Goal: Task Accomplishment & Management: Complete application form

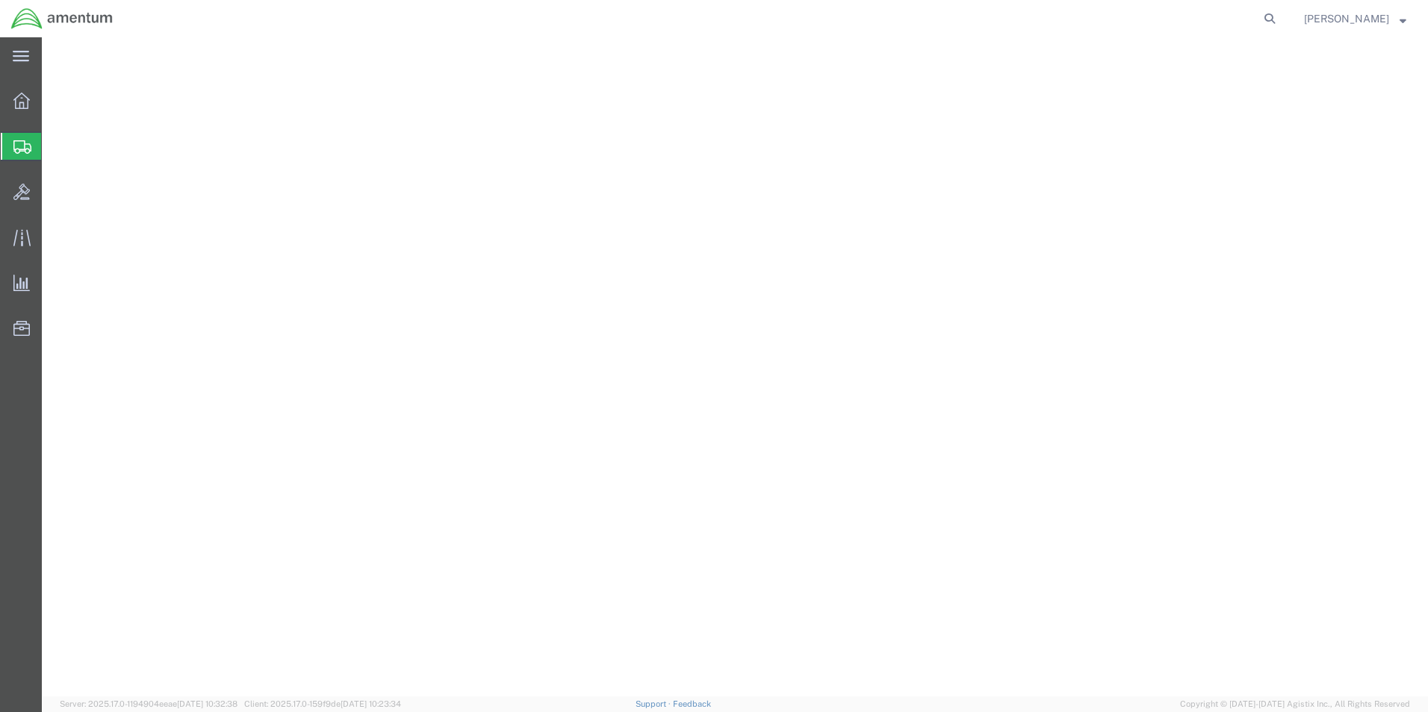
select select "49931"
select select "FL"
select select "49949"
select select "AZ"
select select "DEPT"
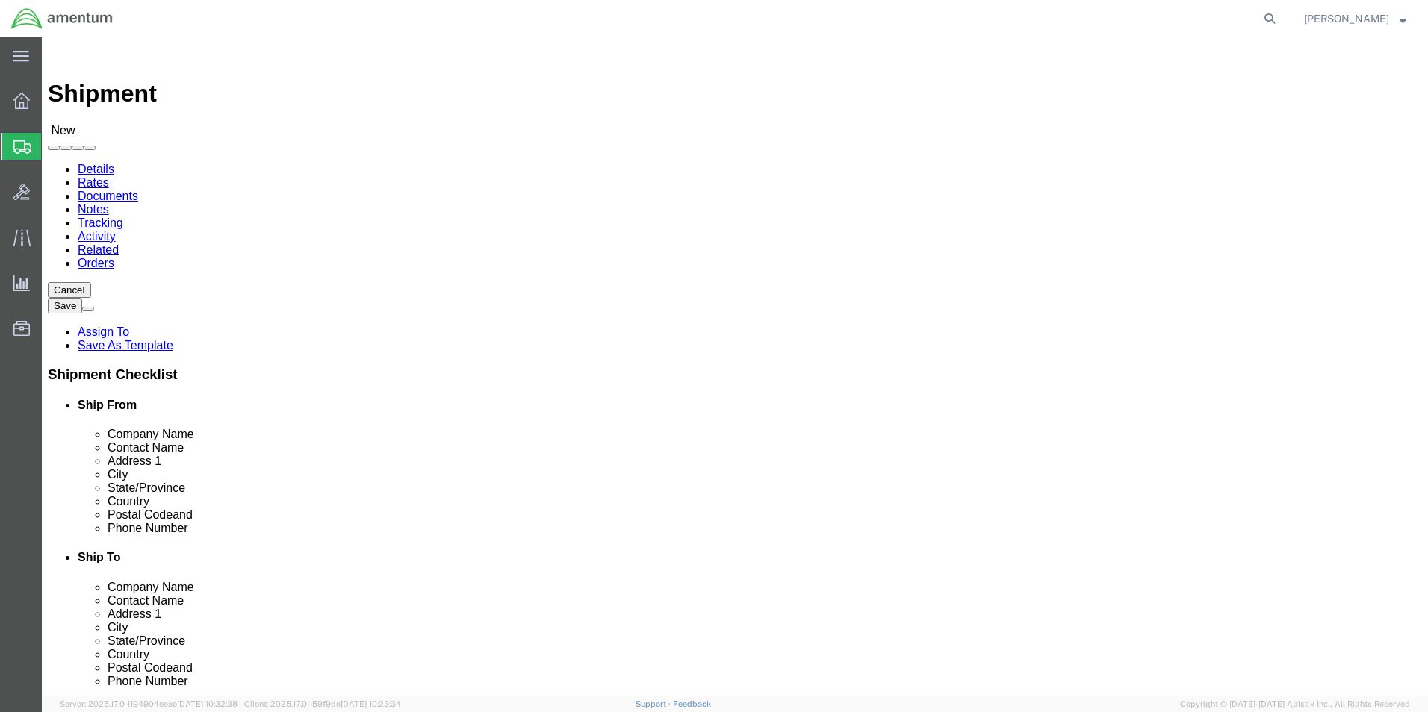
scroll to position [523, 0]
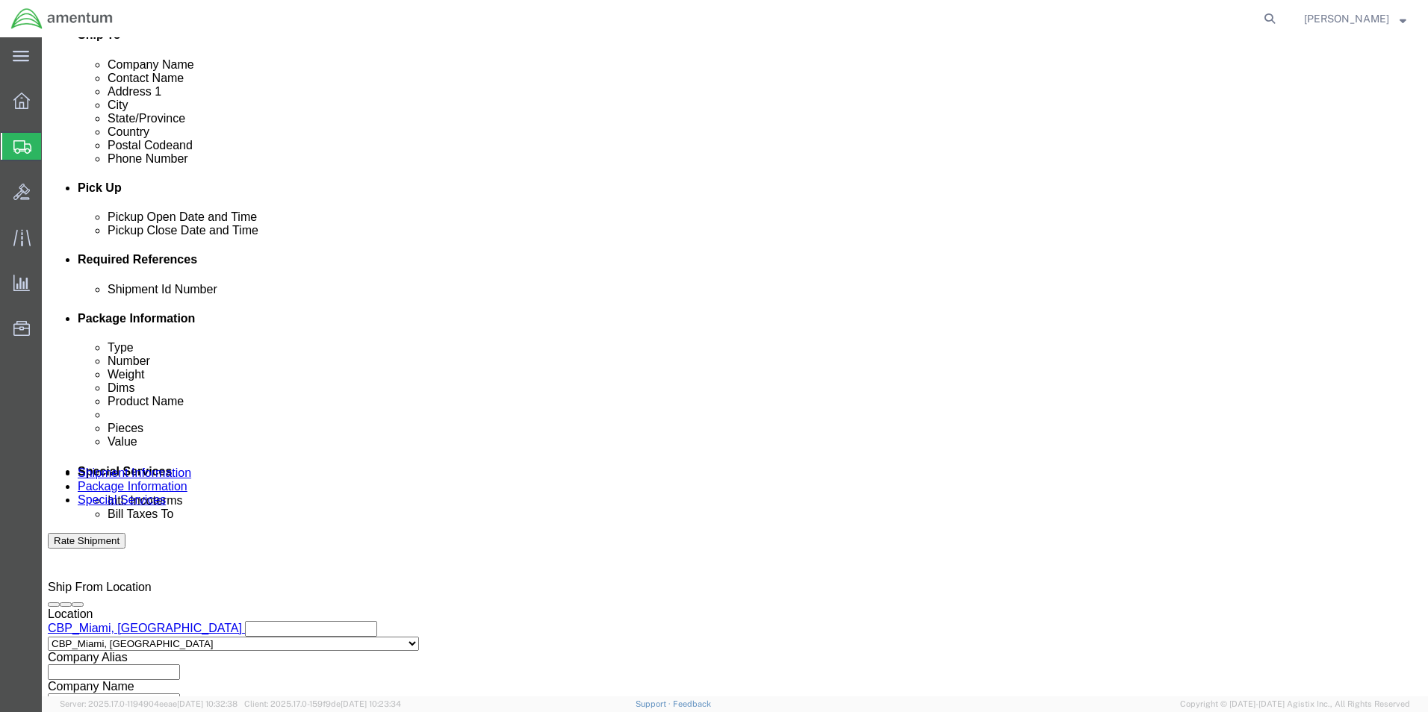
click button "Add reference"
click select "Select Account Type Activity ID Airline Appointment Number ASN Batch Request # …"
select select "CUSTREF"
click select "Select Account Type Activity ID Airline Appointment Number ASN Batch Request # …"
click input "text"
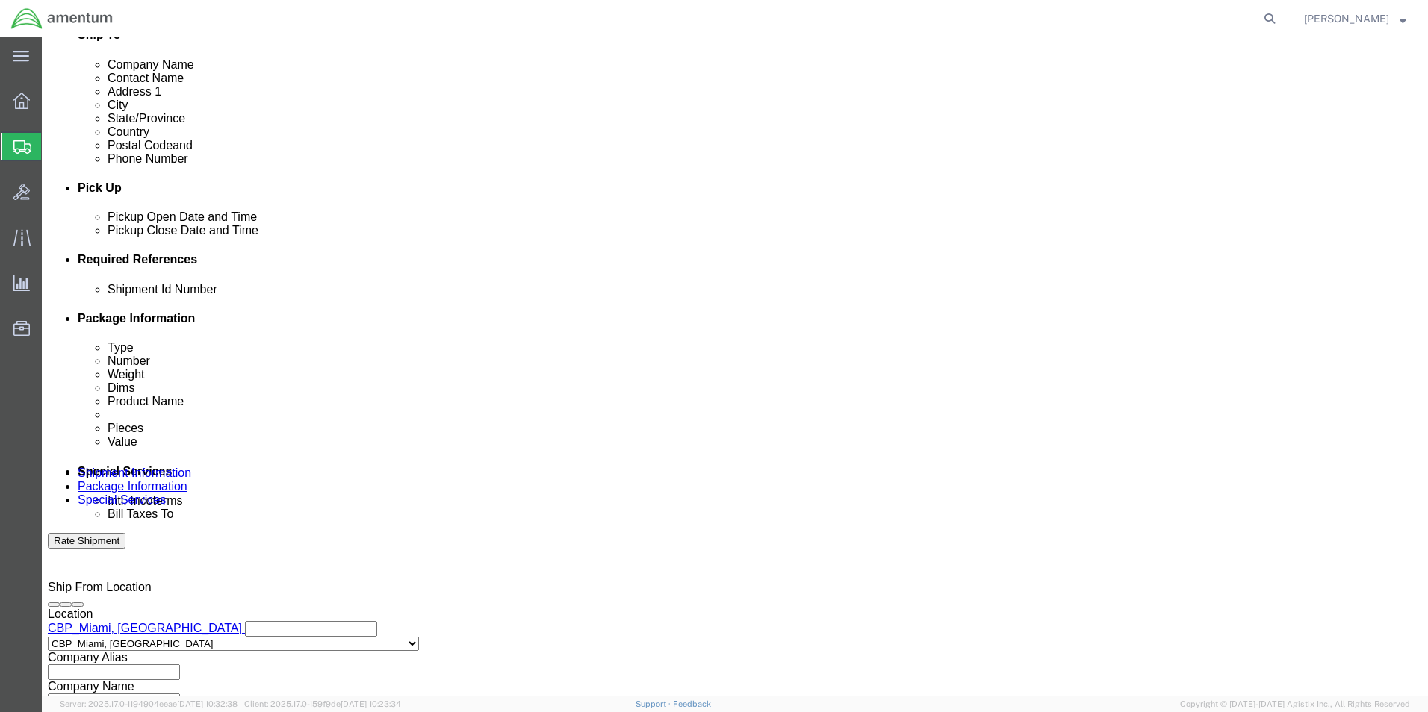
scroll to position [0, 90]
type input "ELBOW SWIVEL USAGE #325668 PAYBACK"
click button "Add reference"
click select "Select Account Type Activity ID Airline Appointment Number ASN Batch Request # …"
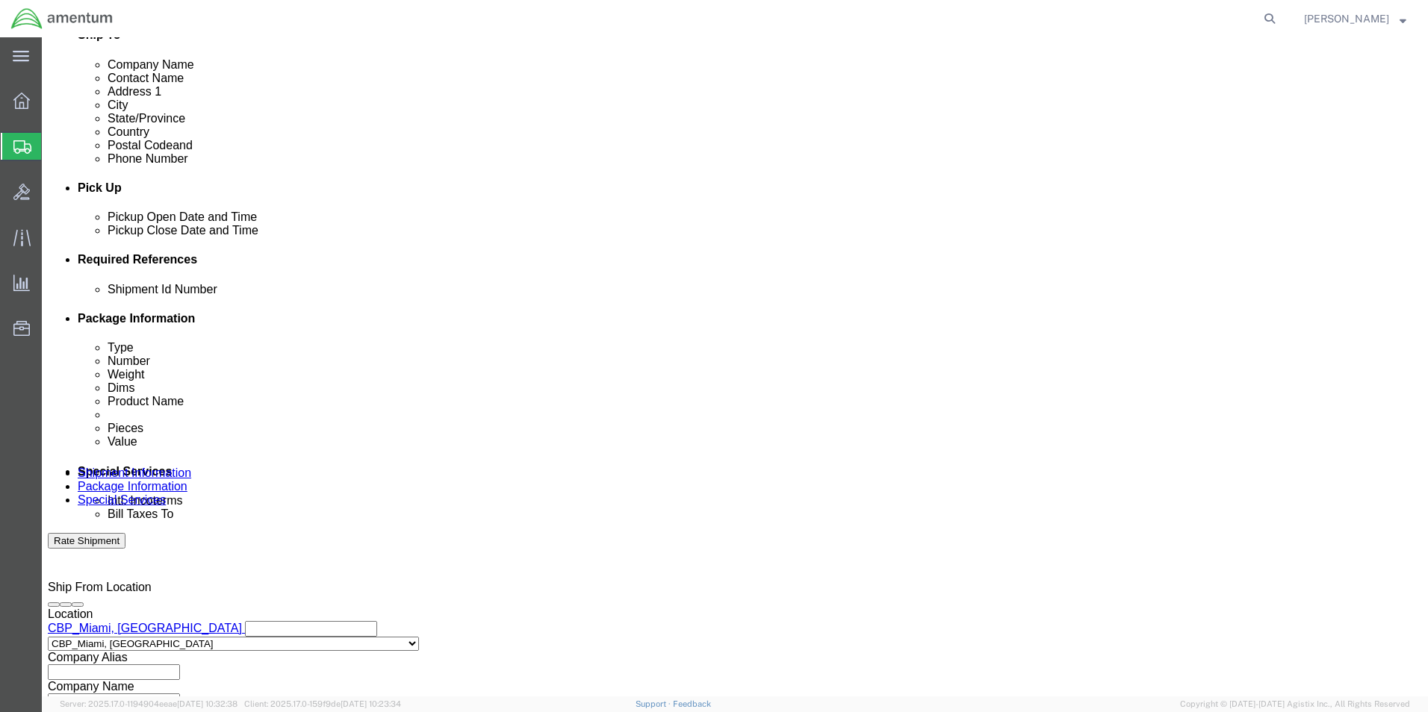
select select "PROJNUM"
click select "Select Account Type Activity ID Airline Appointment Number ASN Batch Request # …"
click input "text"
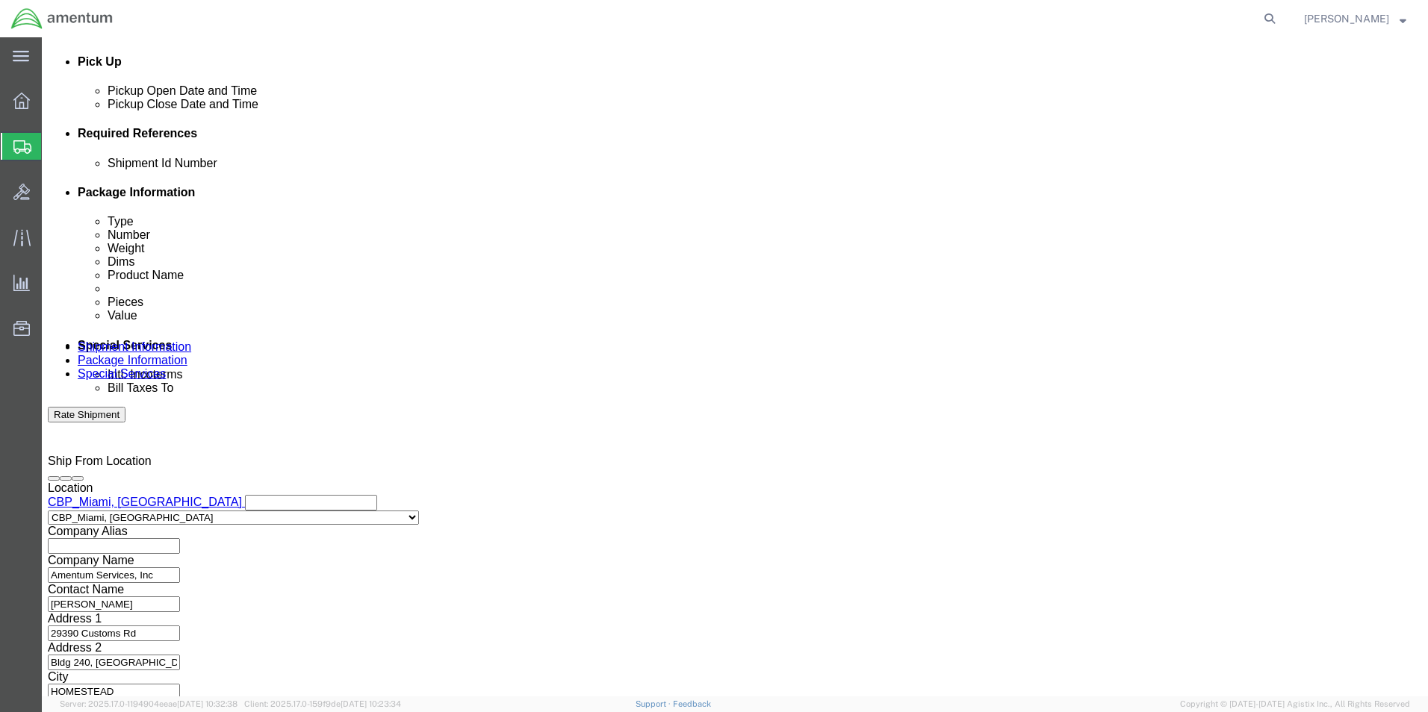
scroll to position [651, 0]
type input "6118.03.03.2219.000.EMI.0000"
click button "Continue"
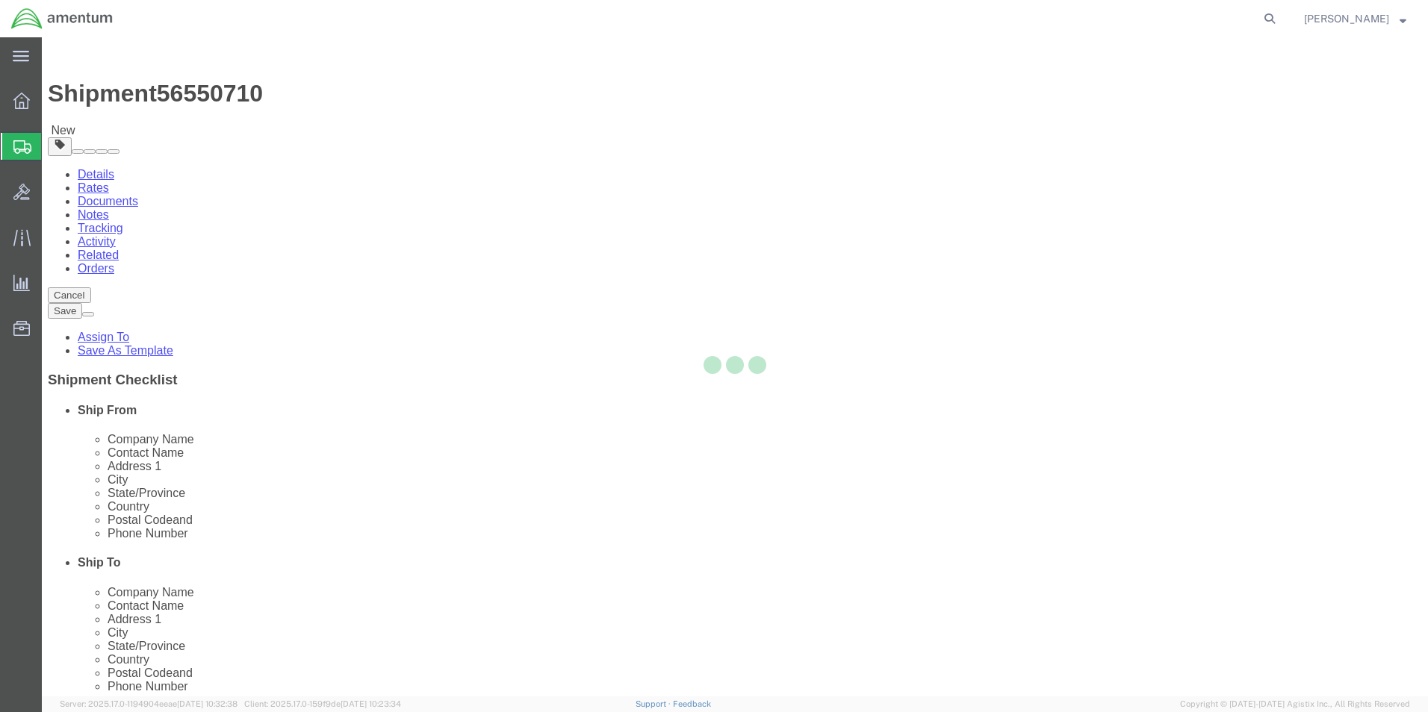
select select "CBOX"
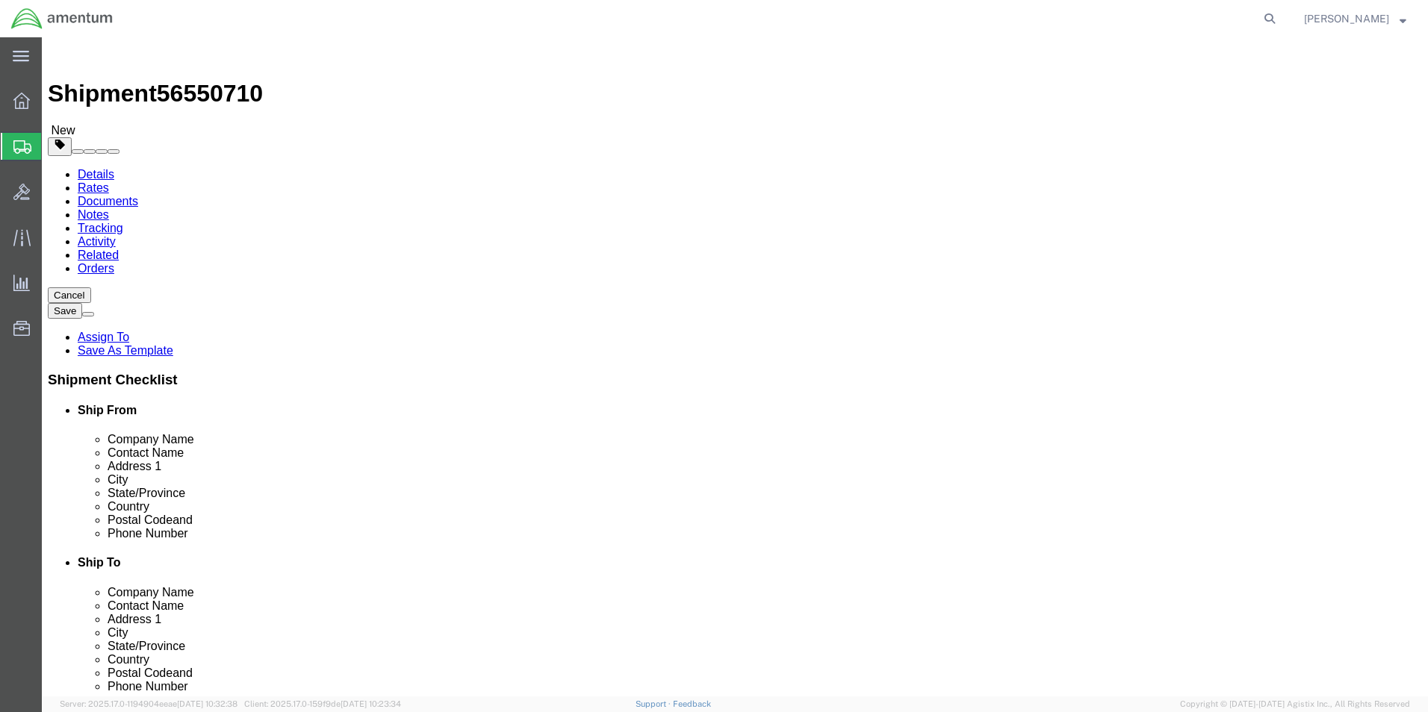
click button "Previous"
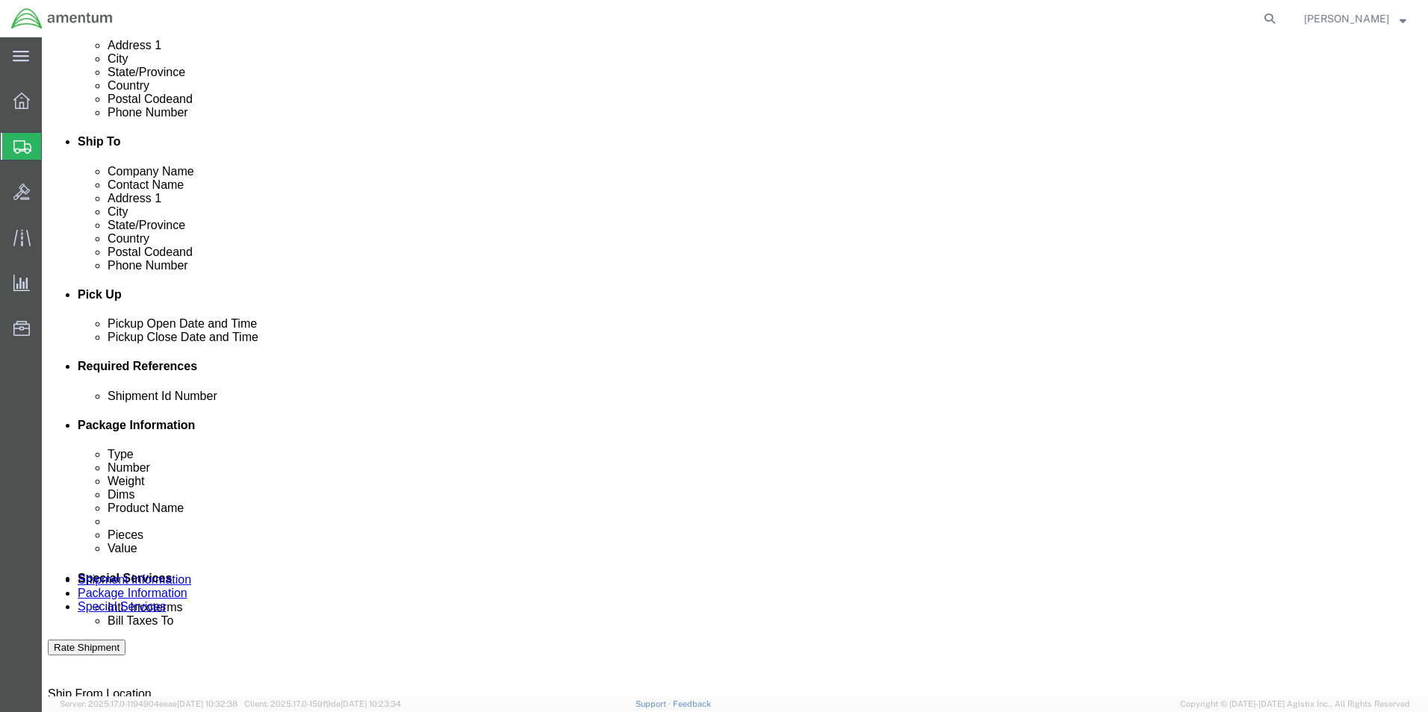
scroll to position [448, 0]
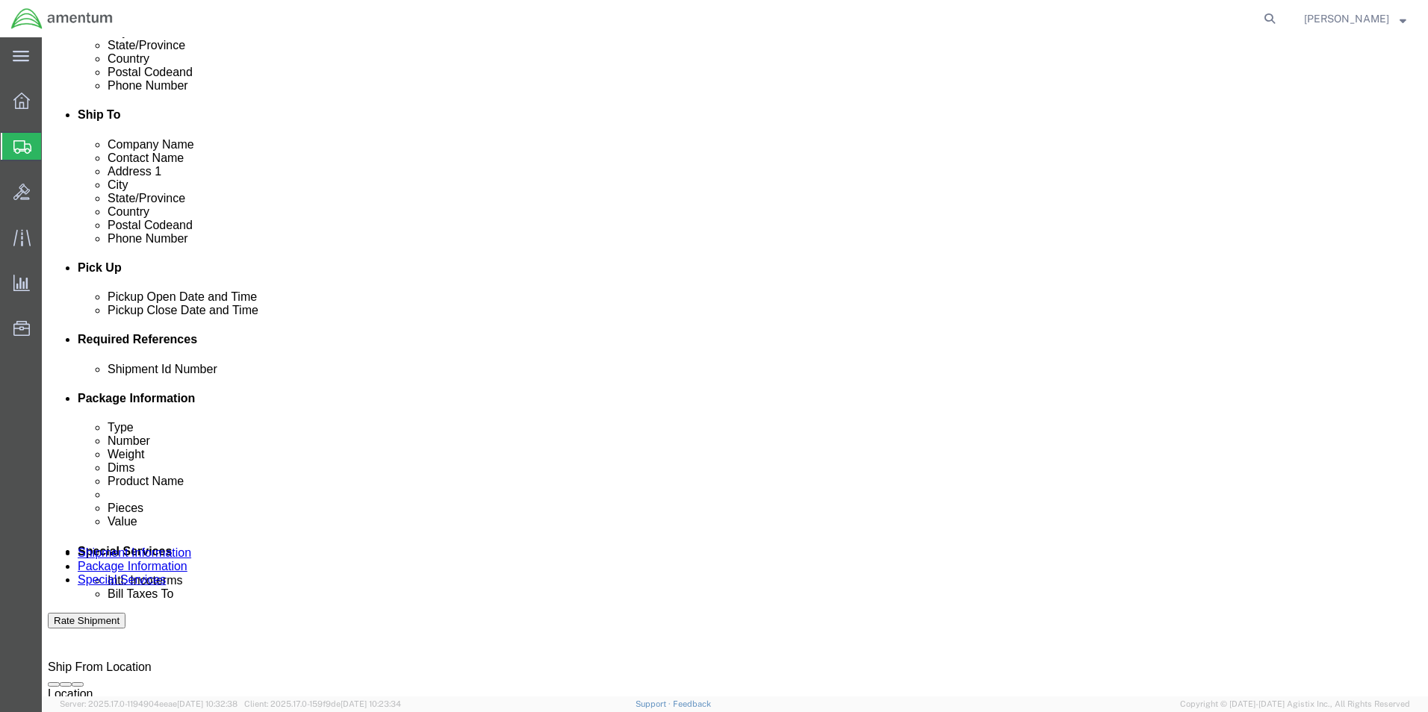
click input "text"
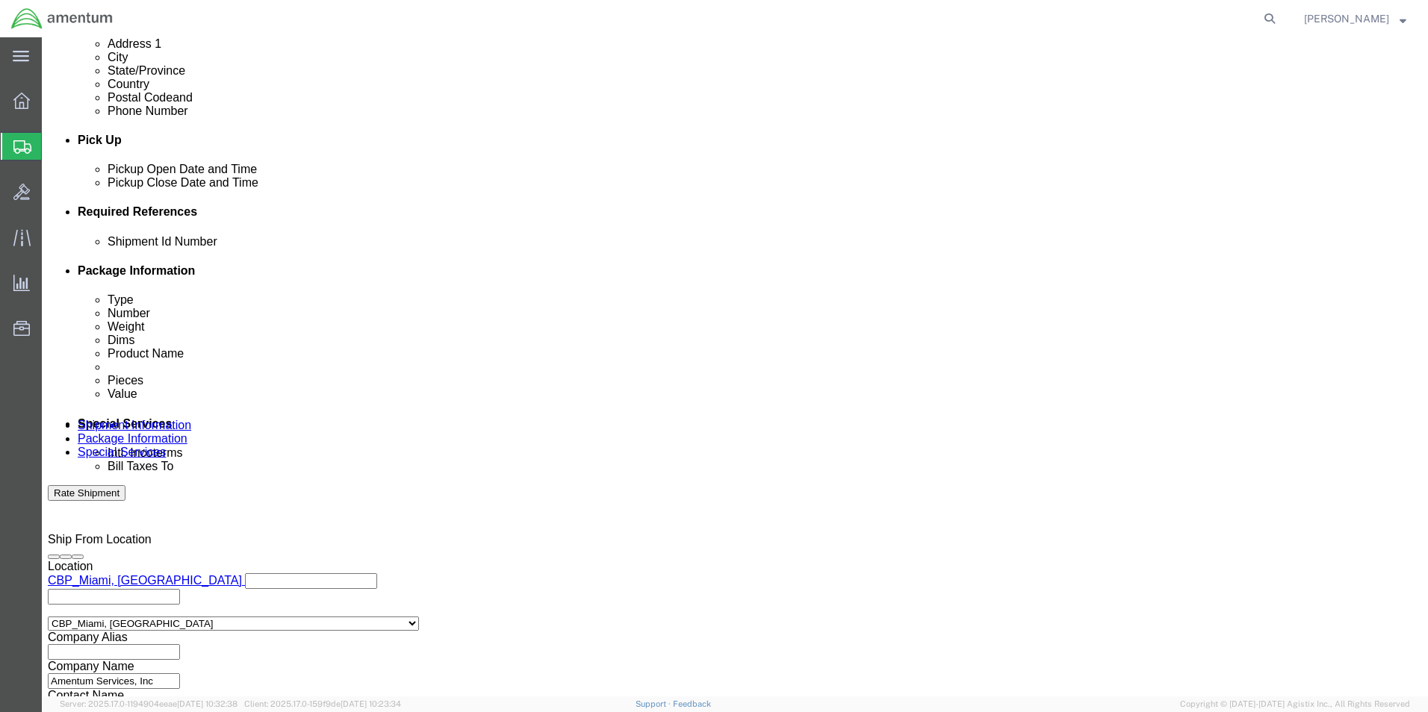
scroll to position [597, 0]
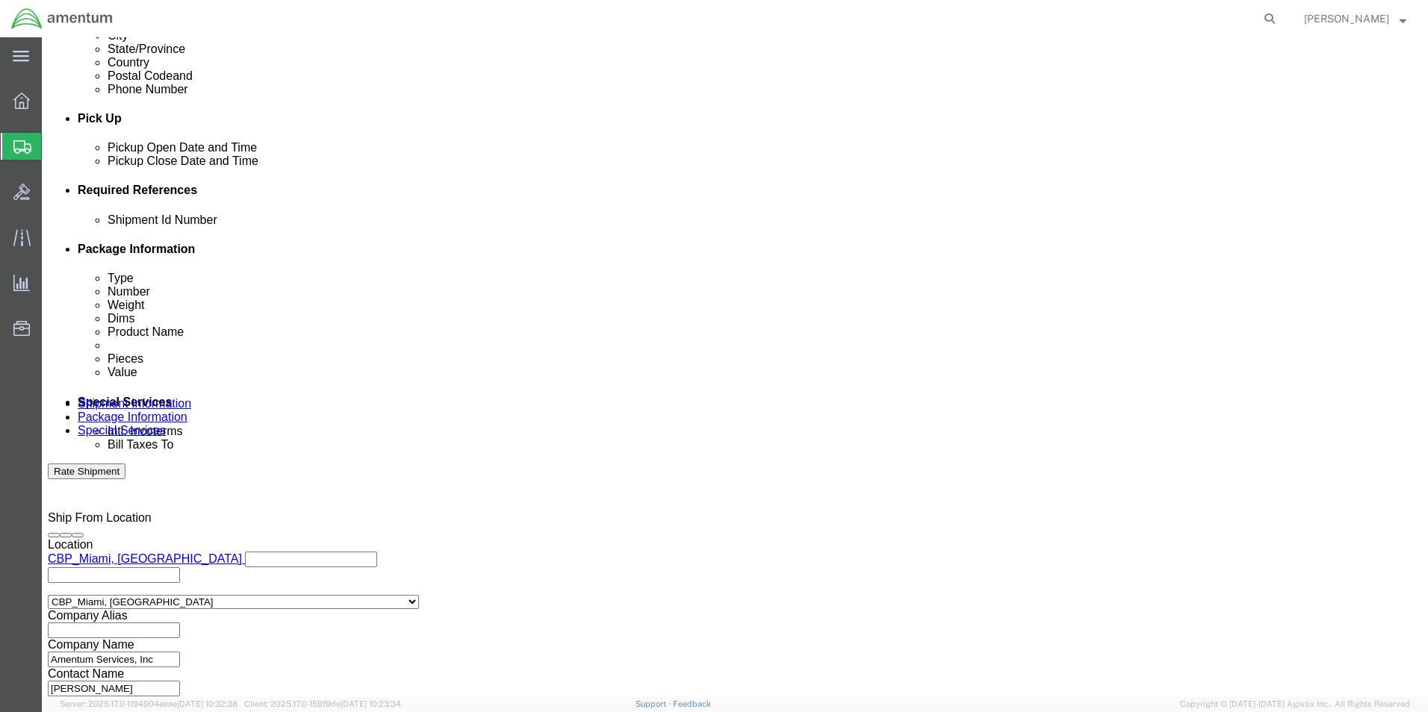
type input "56550710"
click button "Continue"
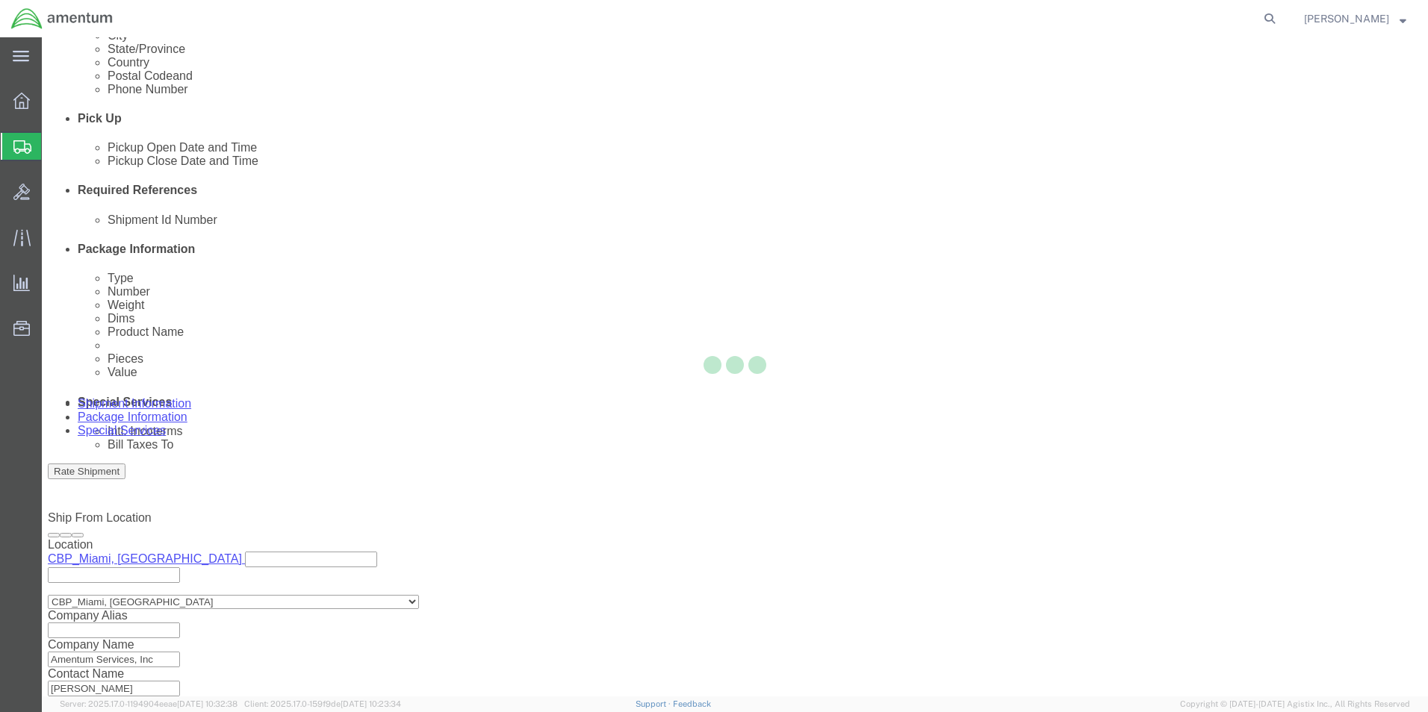
scroll to position [0, 0]
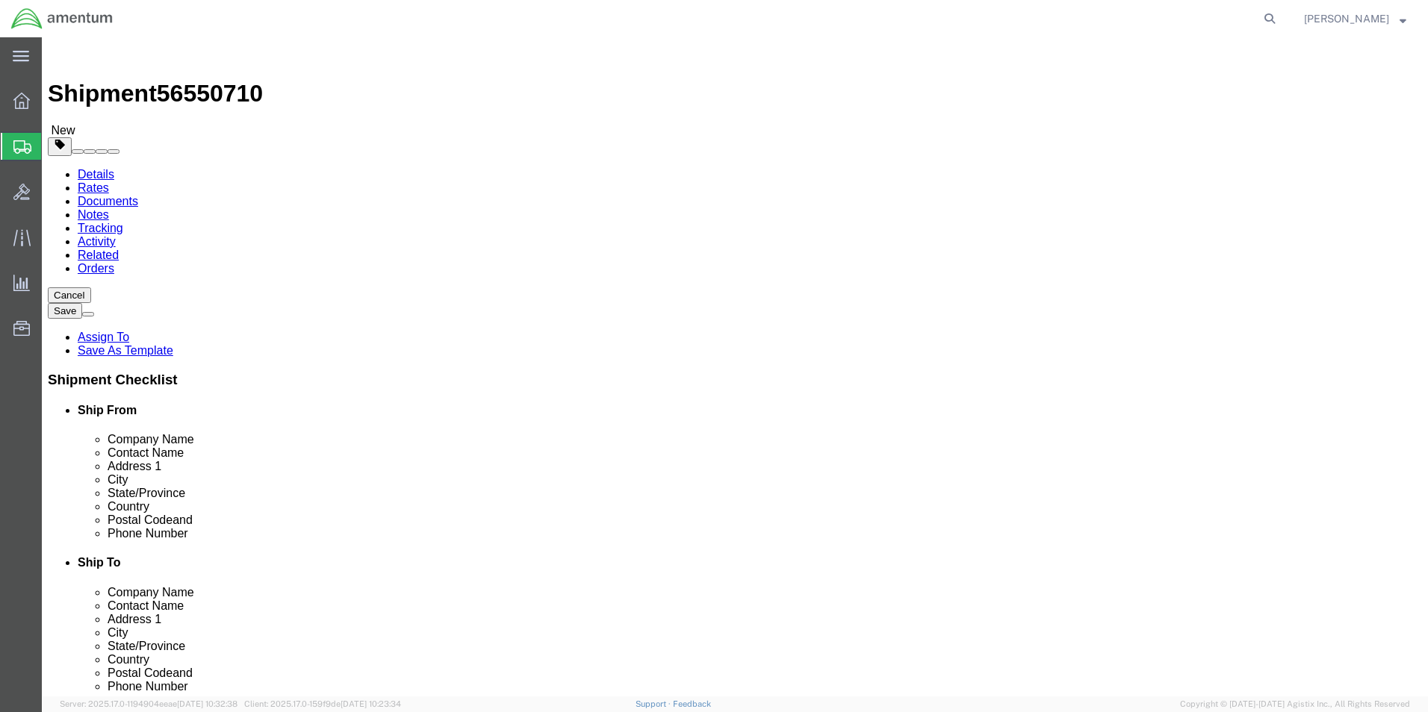
click input "0.00"
type input "3.00"
click input "text"
type input "12"
click input "text"
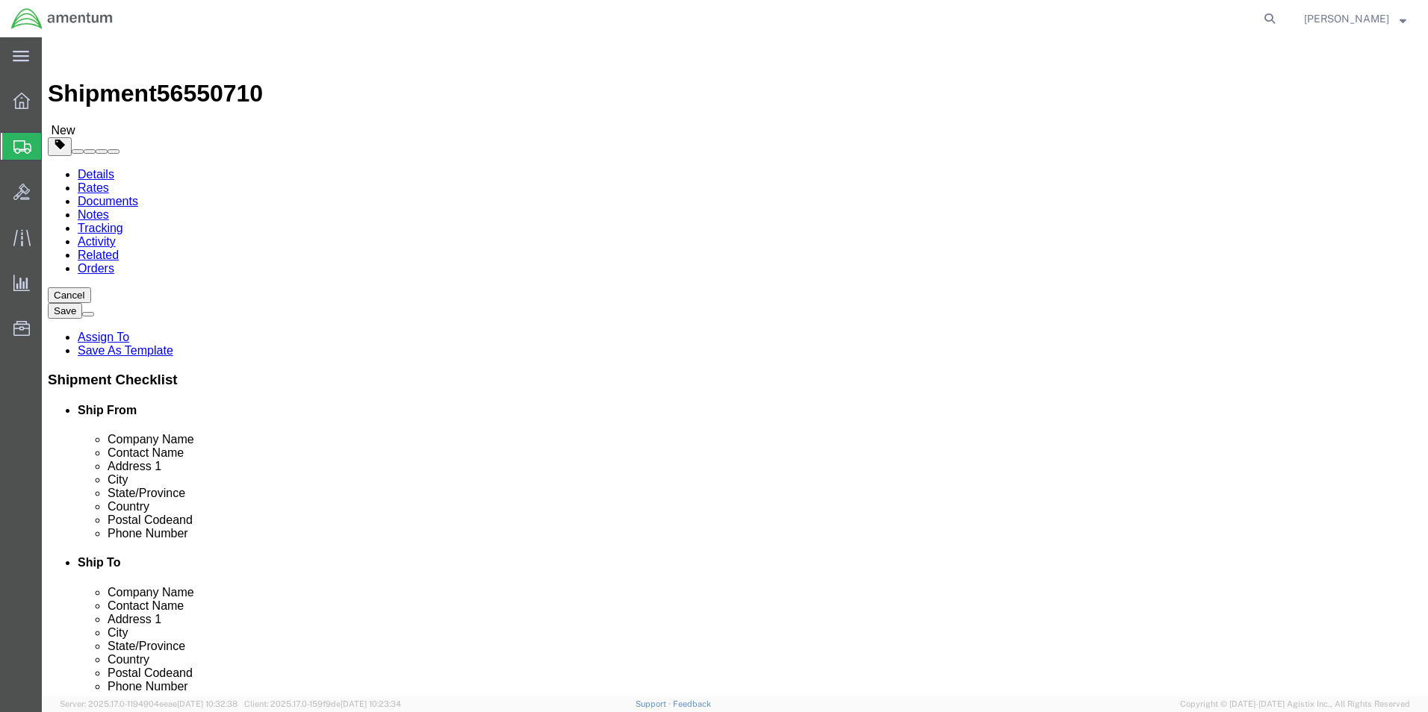
type input "6"
click input "text"
type input "3"
click span
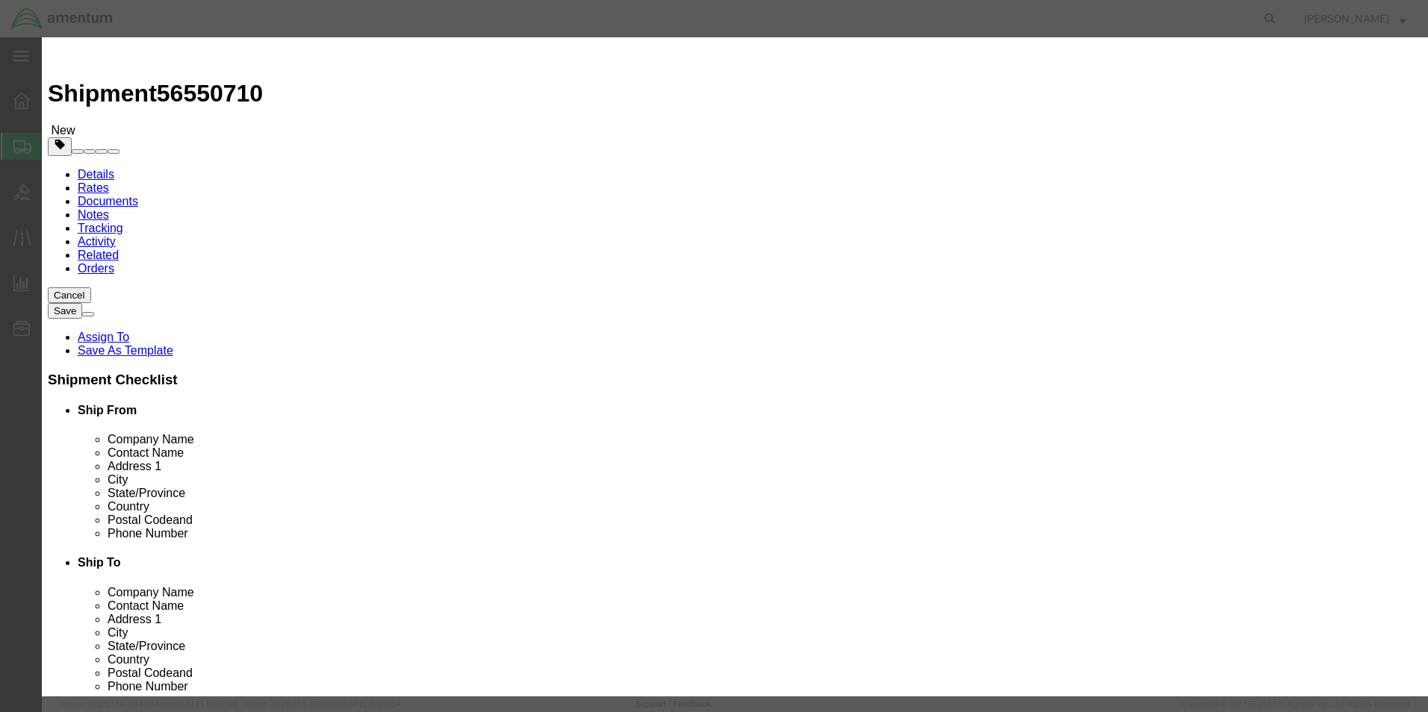
click input "text"
type input "ELBOW SWIVEL"
click input "0"
type input "13"
click input "text"
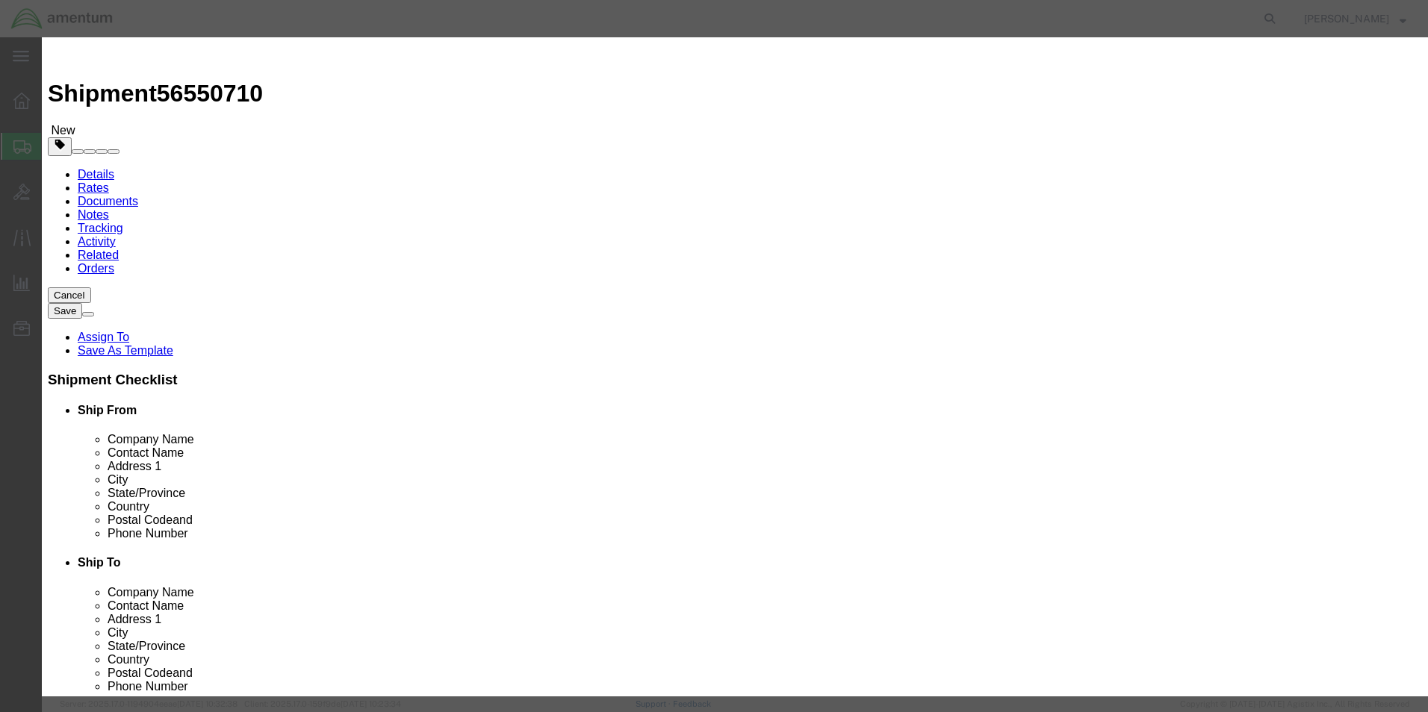
type input "200.00"
click button "Save & Close"
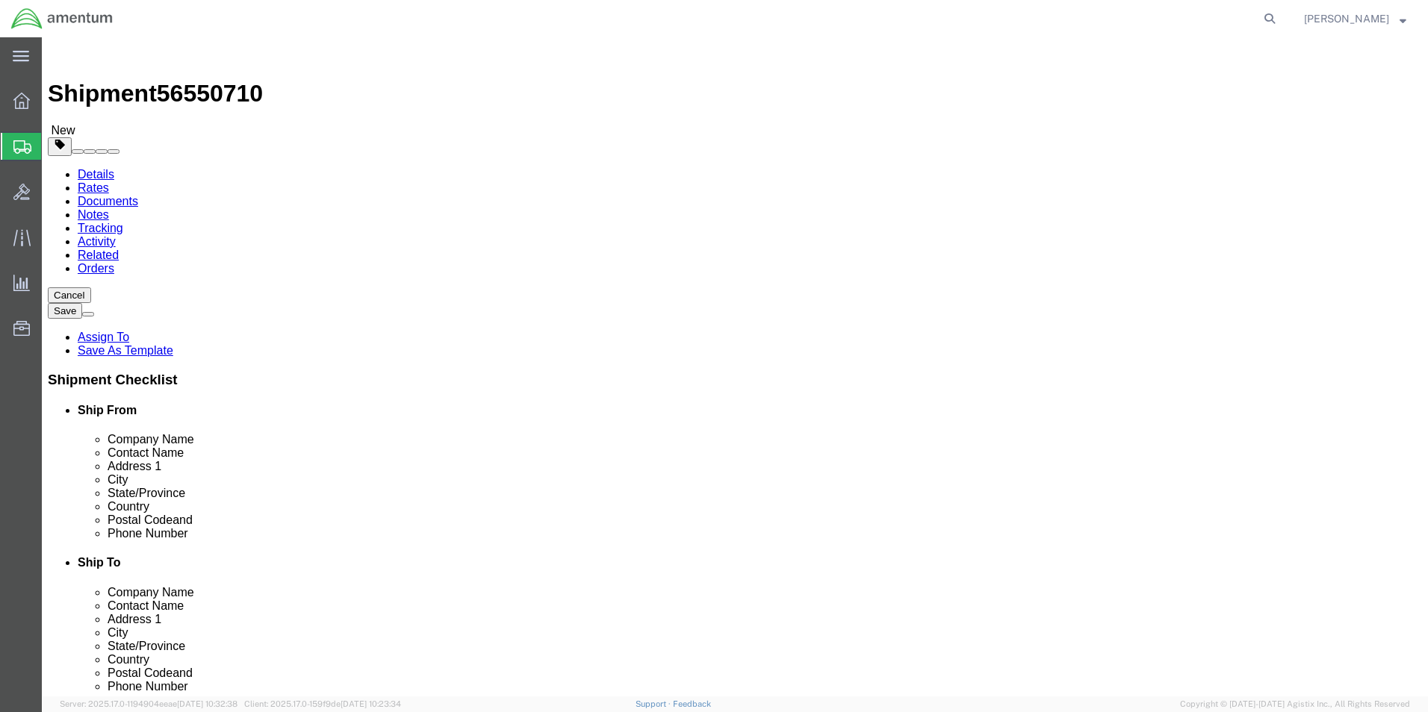
click button "Continue"
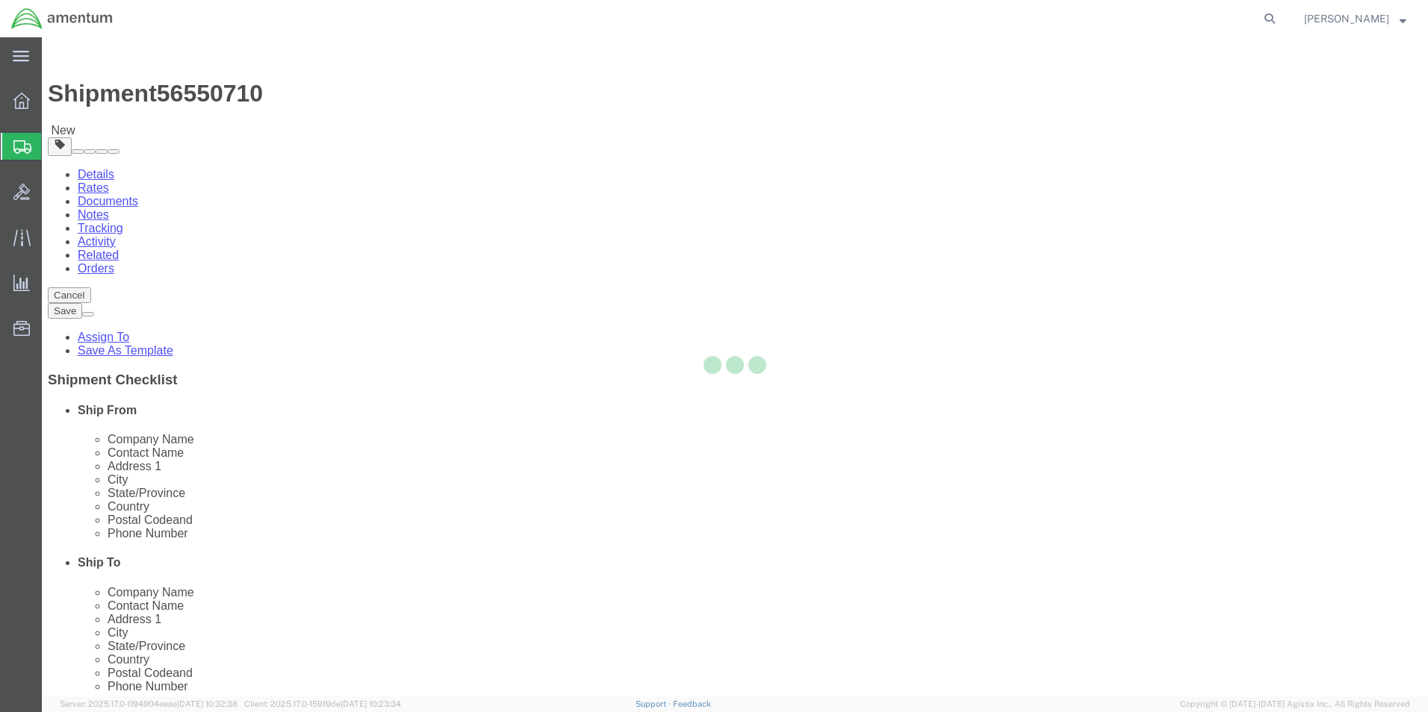
select select
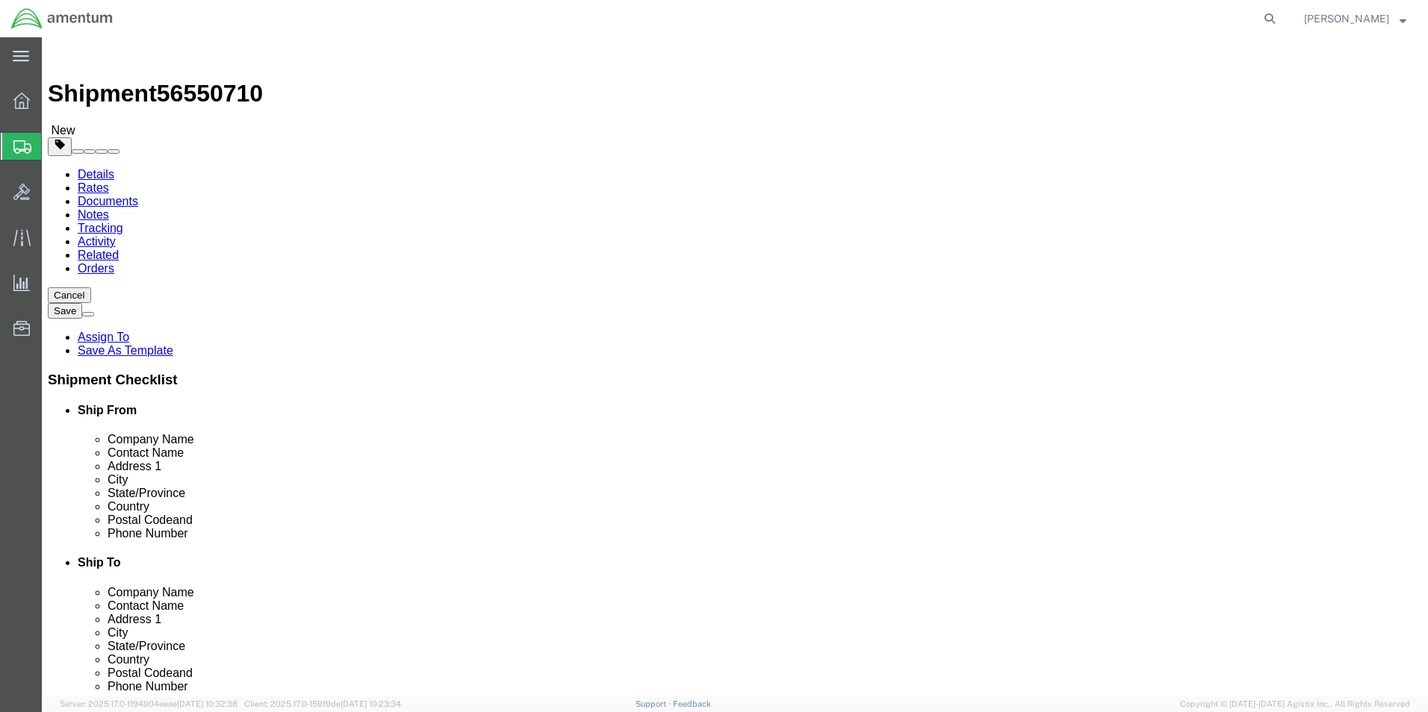
click button "Rate Shipment"
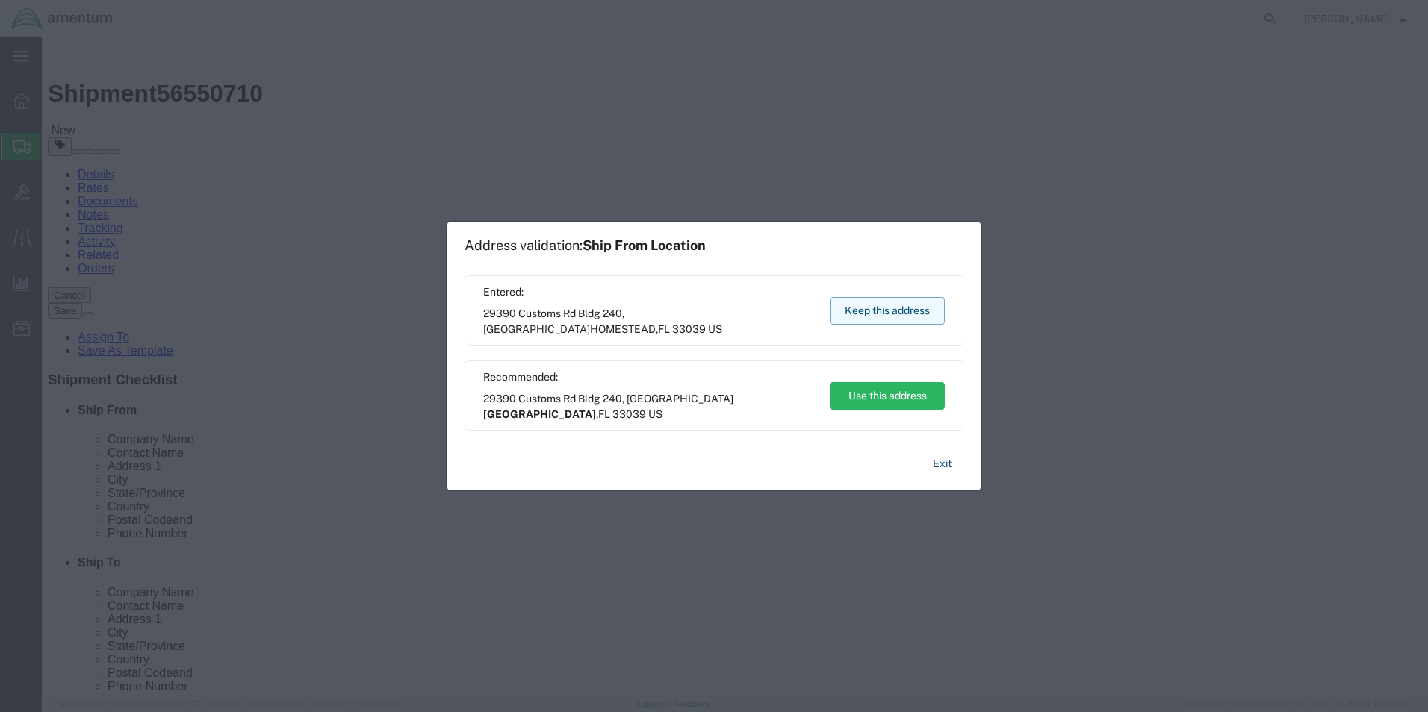
click at [901, 310] on button "Keep this address" at bounding box center [887, 311] width 115 height 28
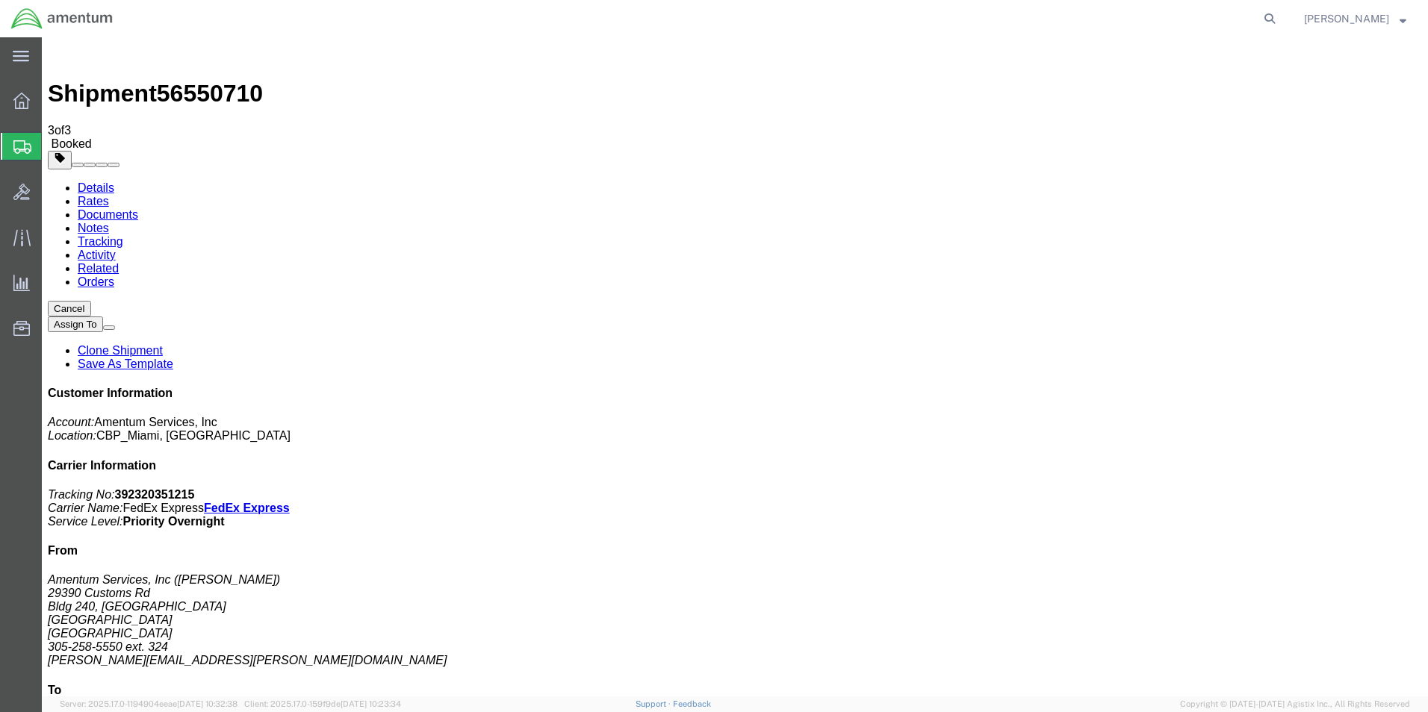
drag, startPoint x: 78, startPoint y: 193, endPoint x: 76, endPoint y: 184, distance: 9.1
click at [0, 0] on span "Create Shipment" at bounding box center [0, 0] width 0 height 0
